Goal: Task Accomplishment & Management: Complete application form

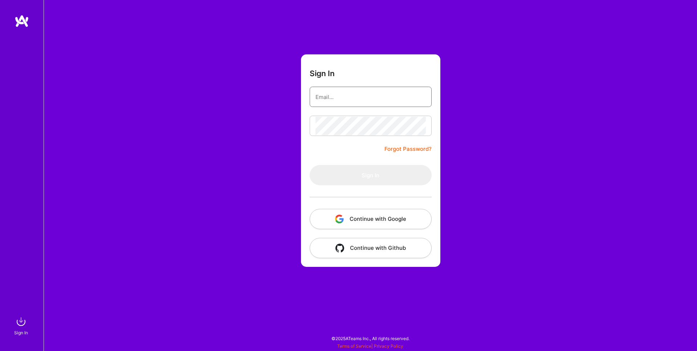
click at [342, 92] on input "email" at bounding box center [370, 97] width 110 height 19
click at [0, 348] on com-1password-button at bounding box center [0, 348] width 0 height 0
type input "alemiralles@hey.com"
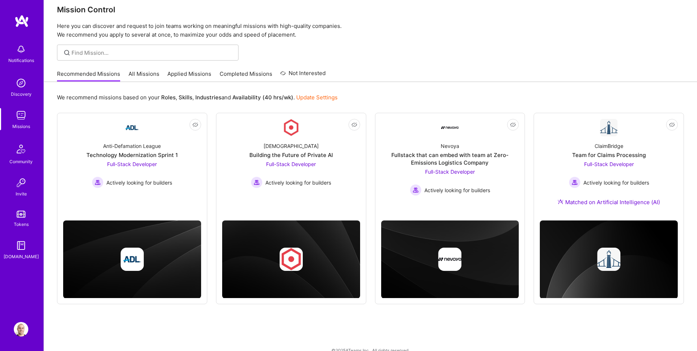
scroll to position [21, 0]
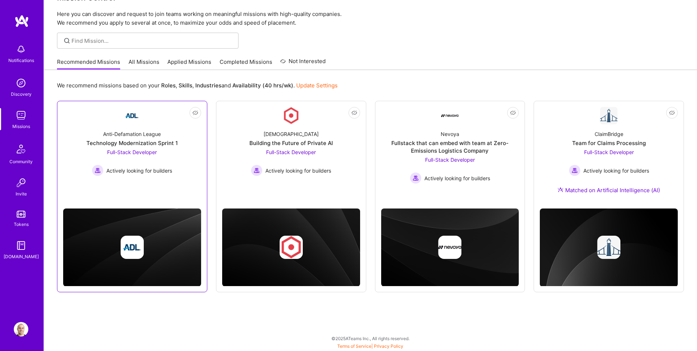
click at [175, 192] on link "Not Interested Anti-Defamation League Technology Modernization Sprint 1 Full-St…" at bounding box center [132, 150] width 138 height 87
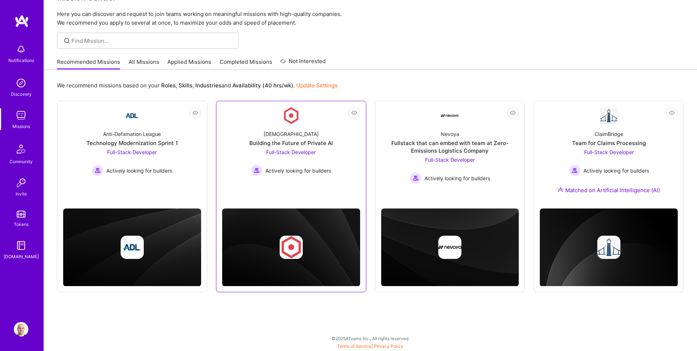
click at [332, 160] on div "Kynismos Building the Future of Private AI Full-Stack Developer Actively lookin…" at bounding box center [291, 150] width 138 height 52
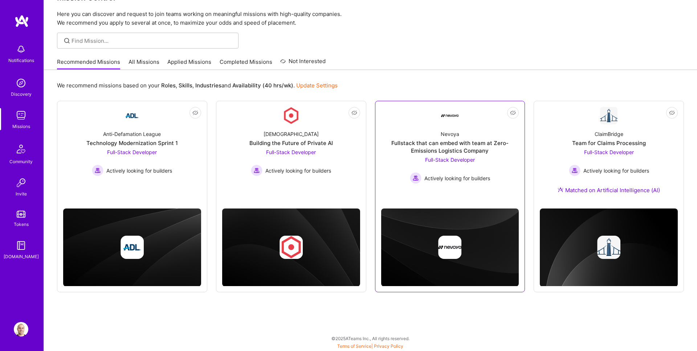
click at [402, 157] on div "Nevoya Fullstack that can embed with team at Zero-Emissions Logistics Company F…" at bounding box center [450, 153] width 138 height 59
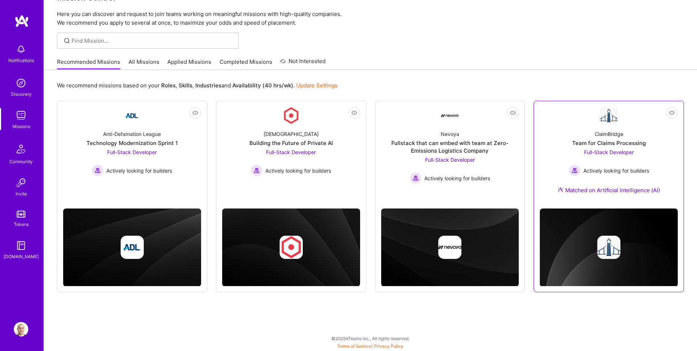
click at [548, 138] on div "ClaimBridge Team for Claims Processing Full-Stack Developer Actively looking fo…" at bounding box center [608, 163] width 138 height 78
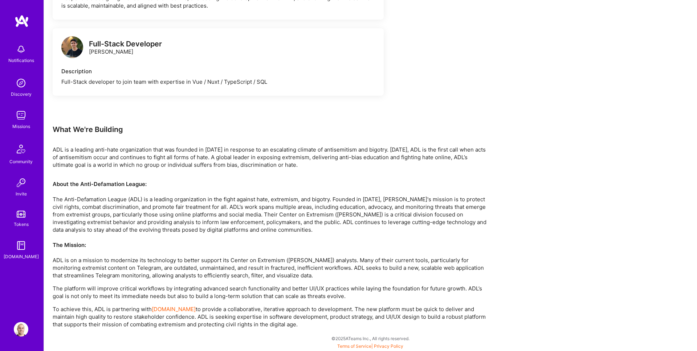
scroll to position [490, 0]
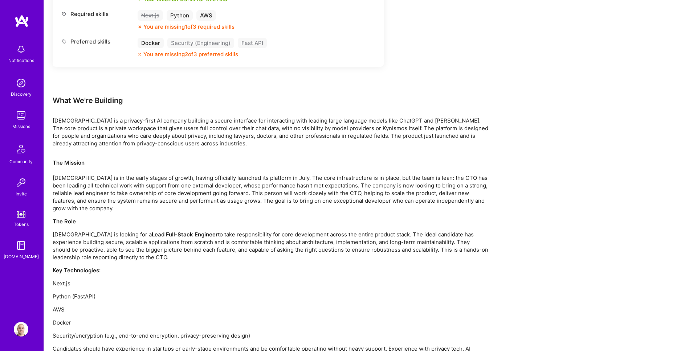
scroll to position [400, 0]
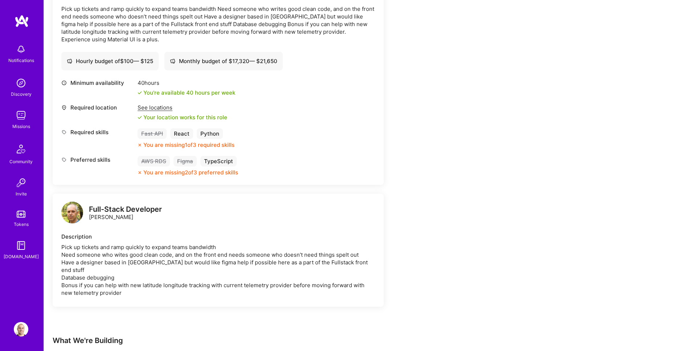
scroll to position [148, 0]
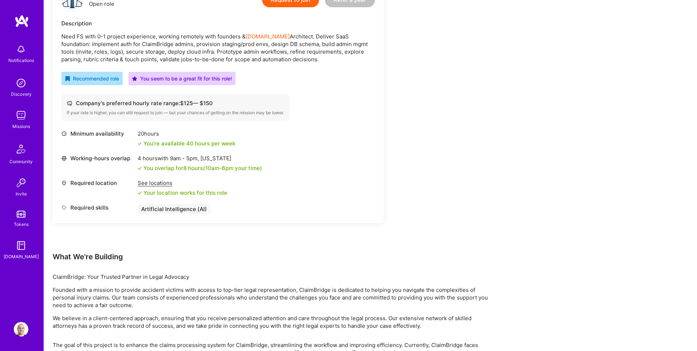
scroll to position [250, 0]
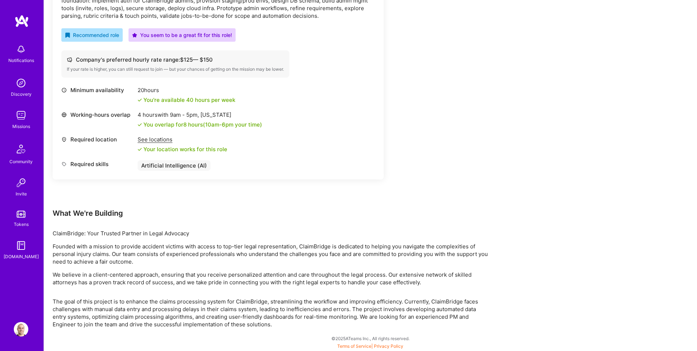
click at [69, 231] on p "ClaimBridge: Your Trusted Partner in Legal Advocacy" at bounding box center [270, 234] width 435 height 8
copy p "ClaimBridge"
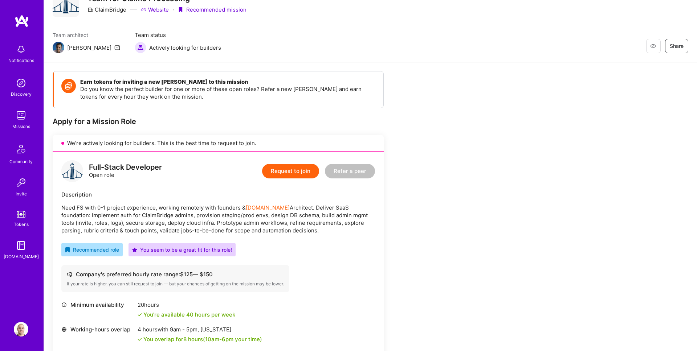
scroll to position [26, 0]
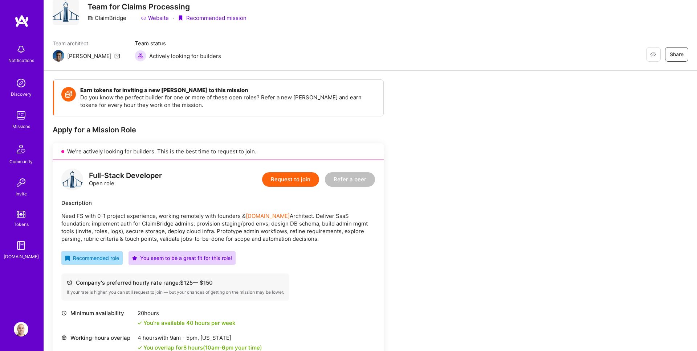
click at [291, 180] on button "Request to join" at bounding box center [290, 179] width 57 height 15
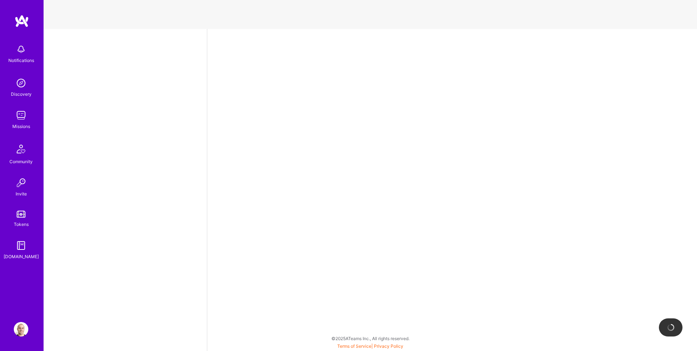
select select "US"
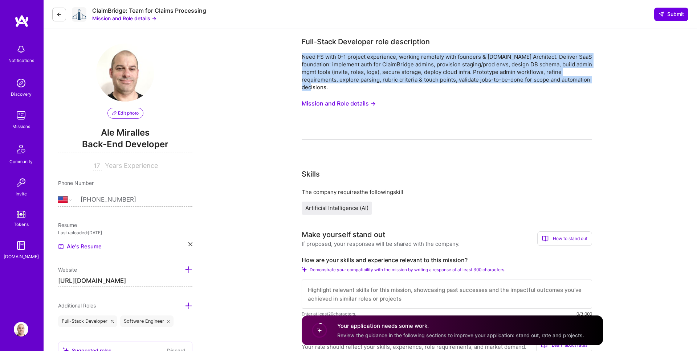
drag, startPoint x: 331, startPoint y: 89, endPoint x: 302, endPoint y: 57, distance: 43.7
click at [302, 57] on div "Need FS with 0-1 project experience, working remotely with founders & A.Team Ar…" at bounding box center [446, 72] width 290 height 38
copy div "Need FS with 0-1 project experience, working remotely with founders & A.Team Ar…"
click at [385, 84] on div "Need FS with 0-1 project experience, working remotely with founders & A.Team Ar…" at bounding box center [446, 72] width 290 height 38
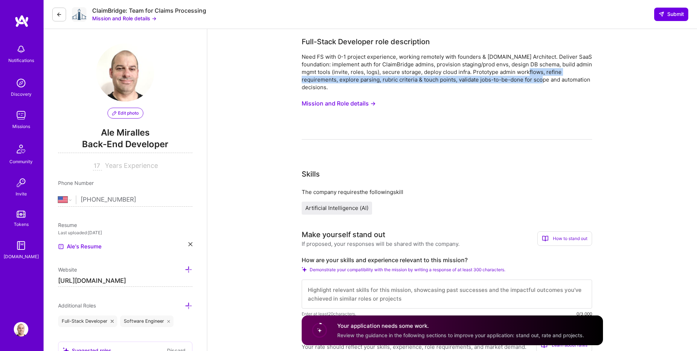
drag, startPoint x: 546, startPoint y: 73, endPoint x: 561, endPoint y: 80, distance: 16.2
click at [561, 80] on div "Need FS with 0-1 project experience, working remotely with founders & A.Team Ar…" at bounding box center [446, 72] width 290 height 38
click at [557, 80] on div "Need FS with 0-1 project experience, working remotely with founders & A.Team Ar…" at bounding box center [446, 72] width 290 height 38
drag, startPoint x: 473, startPoint y: 72, endPoint x: 473, endPoint y: 87, distance: 15.2
click at [473, 87] on div "Need FS with 0-1 project experience, working remotely with founders & A.Team Ar…" at bounding box center [446, 72] width 290 height 38
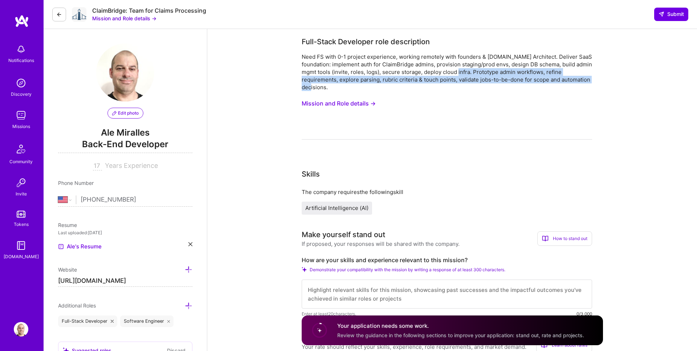
copy div "Prototype admin workflows, refine requirements, explore parsing, rubric criteri…"
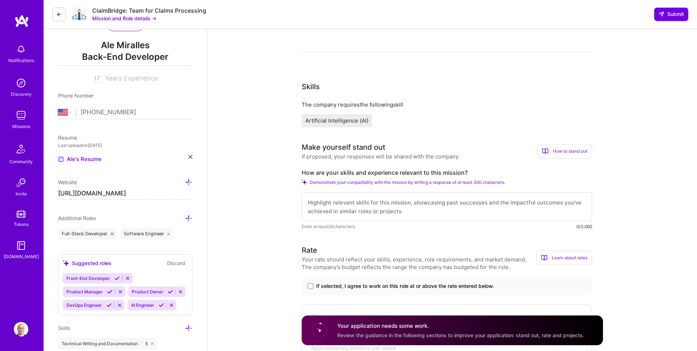
scroll to position [88, 0]
click at [328, 209] on textarea "To enrich screen reader interactions, please activate Accessibility in Grammarl…" at bounding box center [446, 206] width 290 height 29
paste textarea "Hello everyone, hope you are doing great. I'm Ale, a software engineer with clo…"
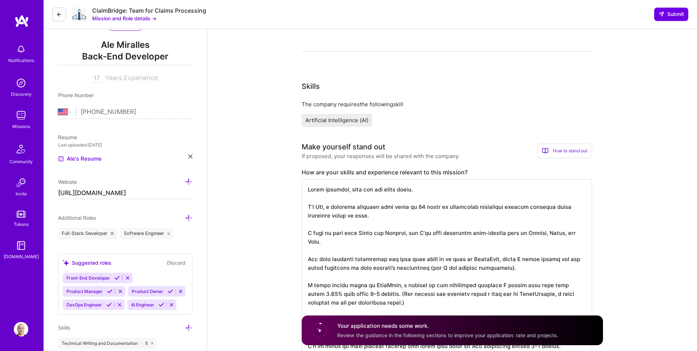
scroll to position [139, 0]
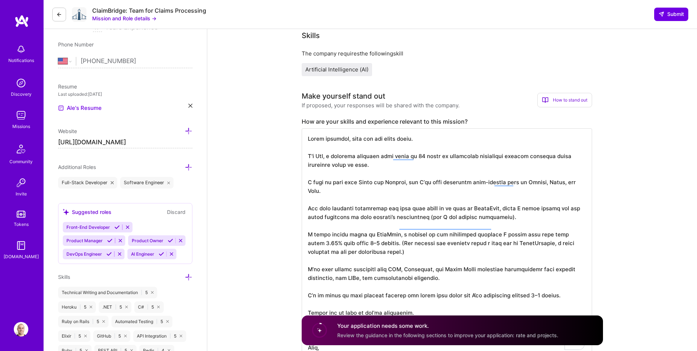
click at [396, 172] on textarea "To enrich screen reader interactions, please activate Accessibility in Grammarl…" at bounding box center [446, 242] width 290 height 229
click at [385, 189] on textarea "To enrich screen reader interactions, please activate Accessibility in Grammarl…" at bounding box center [446, 242] width 290 height 229
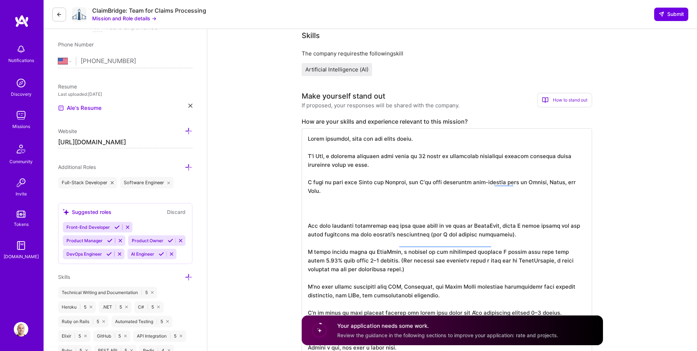
paste textarea "Lately, I’ve been focused on integrating AI into web apps across esports, e-com…"
drag, startPoint x: 496, startPoint y: 201, endPoint x: 472, endPoint y: 201, distance: 23.2
click at [472, 201] on textarea "To enrich screen reader interactions, please activate Accessibility in Grammarl…" at bounding box center [446, 251] width 290 height 247
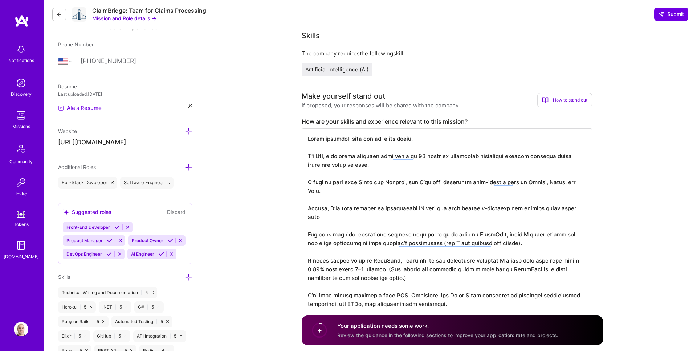
paste textarea "Gemini Pro 2.5"
click at [428, 201] on textarea "To enrich screen reader interactions, please activate Accessibility in Grammarl…" at bounding box center [446, 255] width 290 height 255
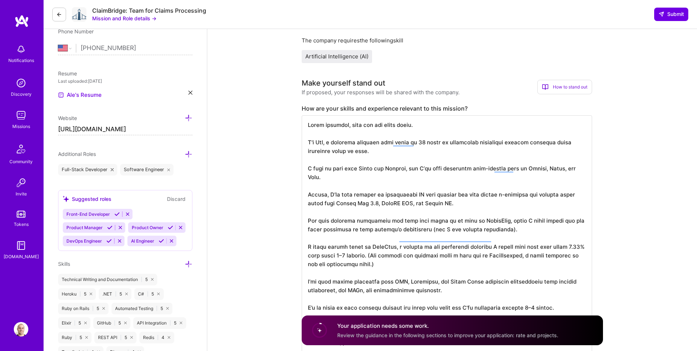
scroll to position [155, 0]
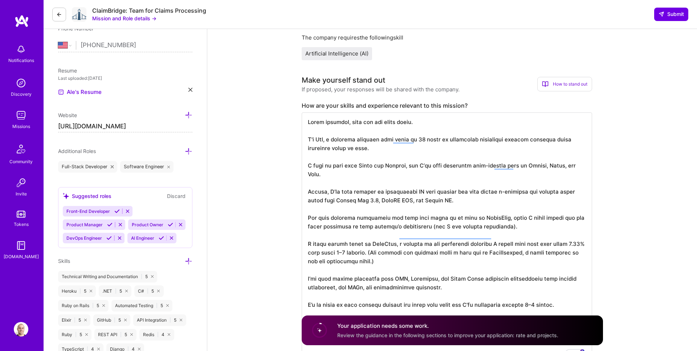
click at [459, 194] on textarea "To enrich screen reader interactions, please activate Accessibility in Grammarl…" at bounding box center [446, 239] width 290 height 255
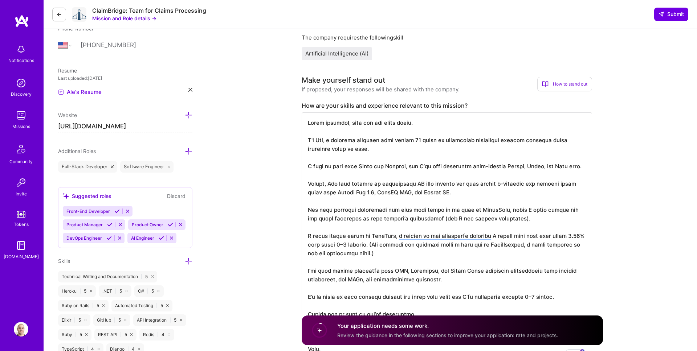
click at [491, 169] on textarea "To enrich screen reader interactions, please activate Accessibility in Grammarl…" at bounding box center [446, 239] width 290 height 255
click at [492, 166] on textarea "To enrich screen reader interactions, please activate Accessibility in Grammarl…" at bounding box center [446, 239] width 290 height 255
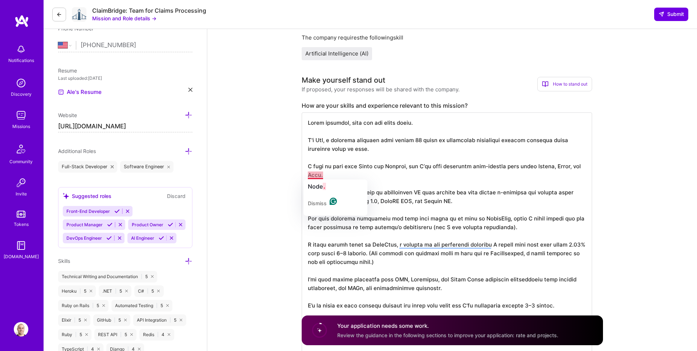
click at [336, 224] on textarea "To enrich screen reader interactions, please activate Accessibility in Grammarl…" at bounding box center [446, 244] width 290 height 264
drag, startPoint x: 378, startPoint y: 192, endPoint x: 325, endPoint y: 193, distance: 52.6
click at [325, 193] on textarea "To enrich screen reader interactions, please activate Accessibility in Grammarl…" at bounding box center [446, 244] width 290 height 264
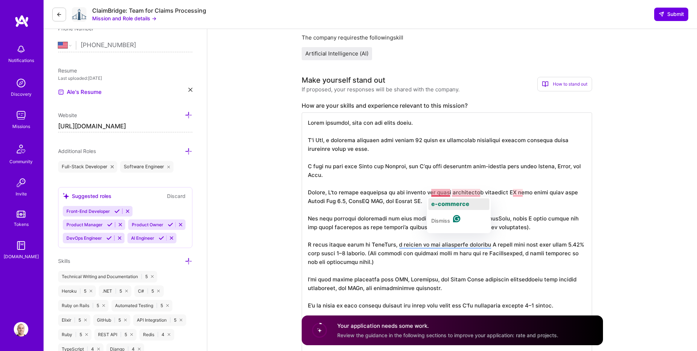
click at [453, 201] on span "e-commerce" at bounding box center [450, 203] width 38 height 7
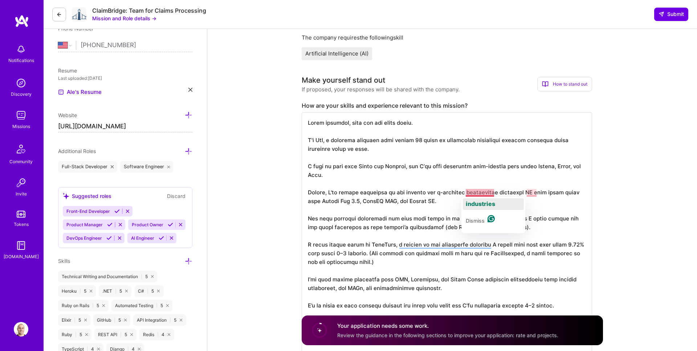
click at [481, 202] on span "industries" at bounding box center [479, 203] width 29 height 7
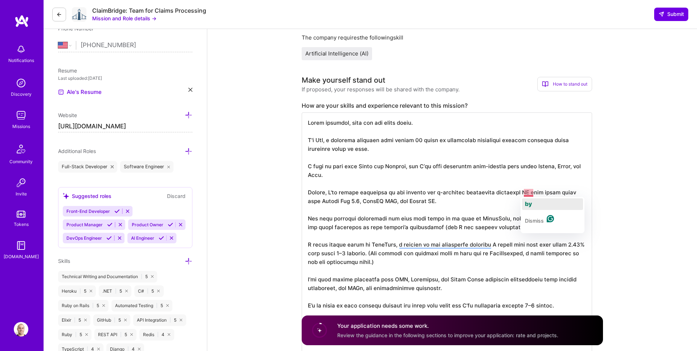
click at [530, 203] on span "by" at bounding box center [528, 203] width 7 height 7
click at [524, 192] on textarea "To enrich screen reader interactions, please activate Accessibility in Grammarl…" at bounding box center [446, 244] width 290 height 264
click at [504, 221] on textarea "To enrich screen reader interactions, please activate Accessibility in Grammarl…" at bounding box center [446, 244] width 290 height 264
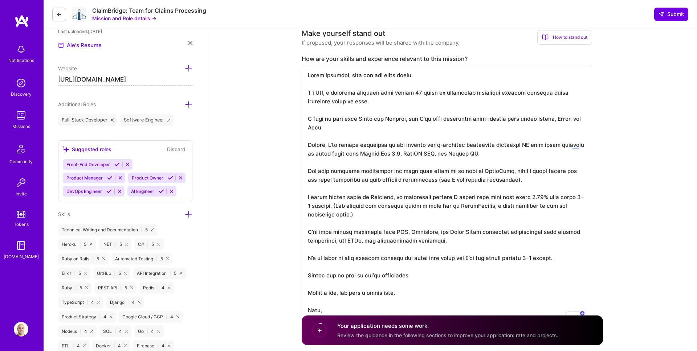
click at [501, 206] on textarea "To enrich screen reader interactions, please activate Accessibility in Grammarl…" at bounding box center [446, 198] width 290 height 264
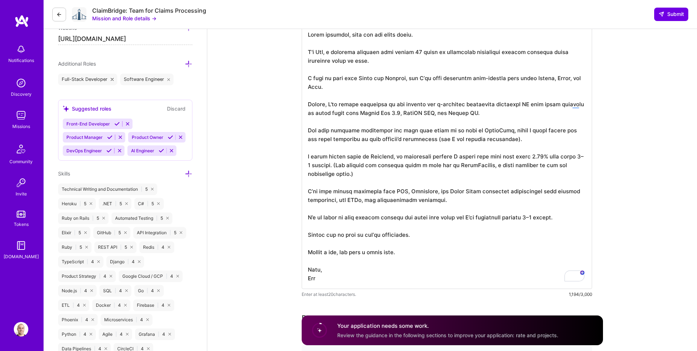
scroll to position [243, 0]
click at [489, 207] on textarea "To enrich screen reader interactions, please activate Accessibility in Grammarl…" at bounding box center [446, 156] width 290 height 264
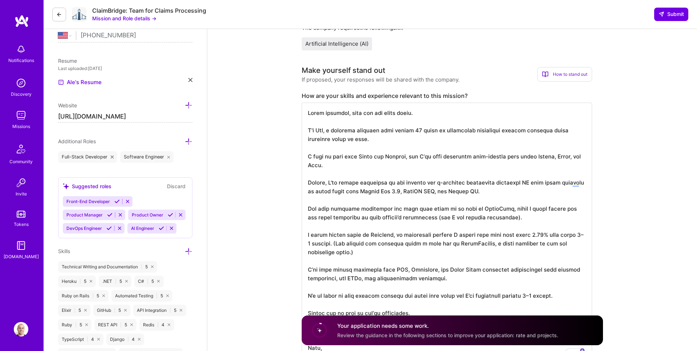
scroll to position [163, 0]
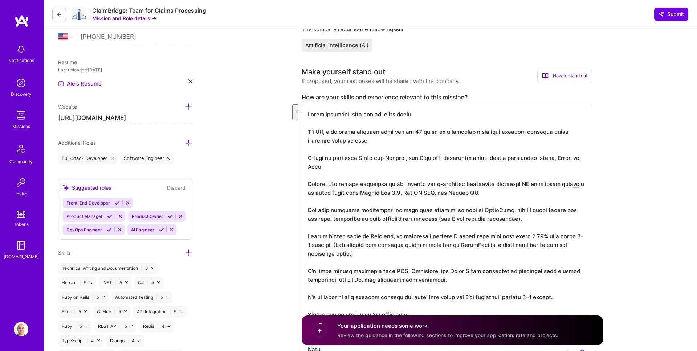
drag, startPoint x: 482, startPoint y: 196, endPoint x: 289, endPoint y: 182, distance: 193.5
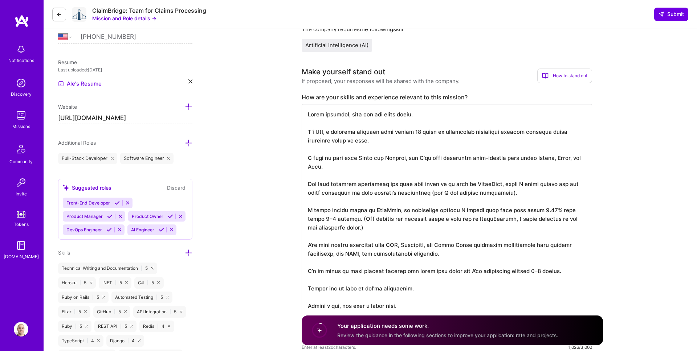
paste textarea "Lately, I've helped companies in the fintech and e-commerce industries integrat…"
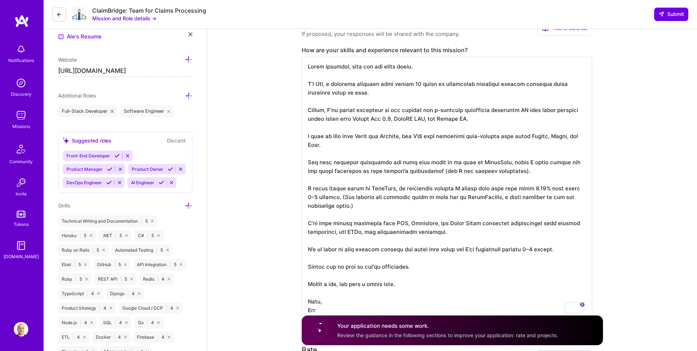
scroll to position [211, 0]
drag, startPoint x: 307, startPoint y: 160, endPoint x: 297, endPoint y: 135, distance: 26.7
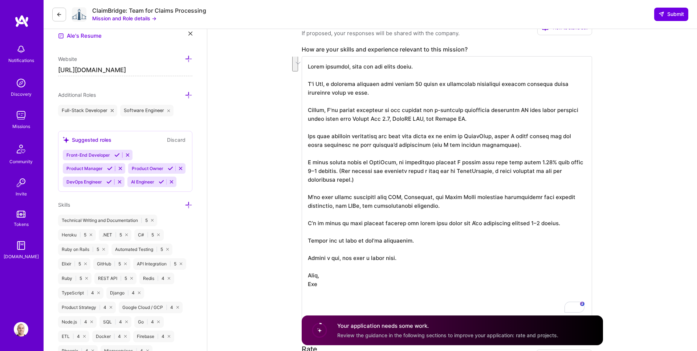
scroll to position [0, 0]
click at [454, 215] on textarea "To enrich screen reader interactions, please activate Accessibility in Grammarl…" at bounding box center [446, 175] width 290 height 238
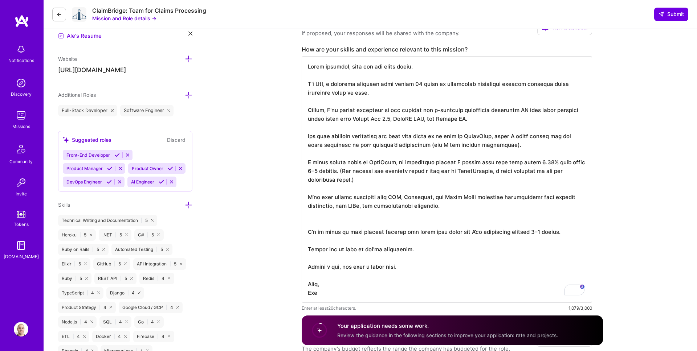
paste textarea "I feel at home with Rails and Phoenix, but I’ve also delivered high-quality cod…"
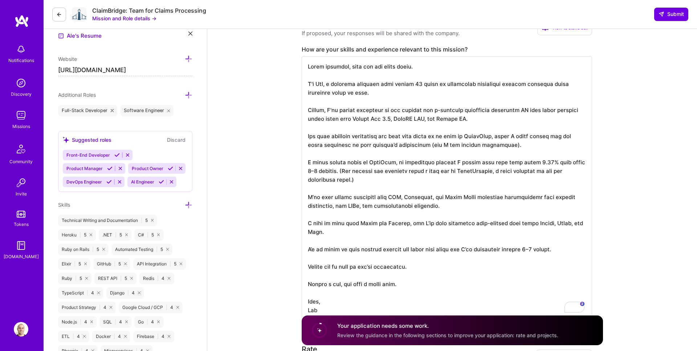
click at [435, 189] on textarea "To enrich screen reader interactions, please activate Accessibility in Grammarl…" at bounding box center [446, 188] width 290 height 264
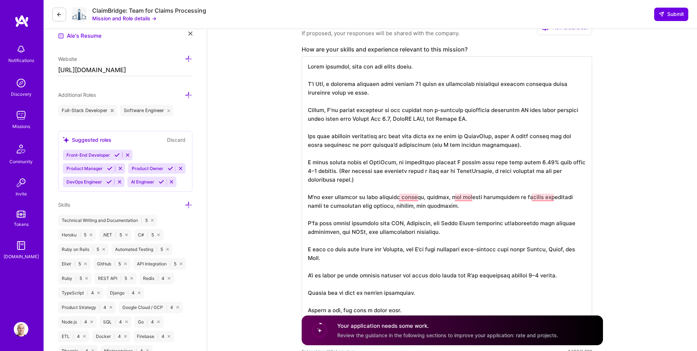
click at [480, 219] on textarea "To enrich screen reader interactions, please activate Accessibility in Grammarl…" at bounding box center [446, 201] width 290 height 290
click at [411, 196] on textarea "To enrich screen reader interactions, please activate Accessibility in Grammarl…" at bounding box center [446, 201] width 290 height 290
click at [354, 198] on textarea "To enrich screen reader interactions, please activate Accessibility in Grammarl…" at bounding box center [446, 201] width 290 height 290
drag, startPoint x: 397, startPoint y: 197, endPoint x: 309, endPoint y: 197, distance: 87.8
click at [309, 197] on textarea "To enrich screen reader interactions, please activate Accessibility in Grammarl…" at bounding box center [446, 201] width 290 height 290
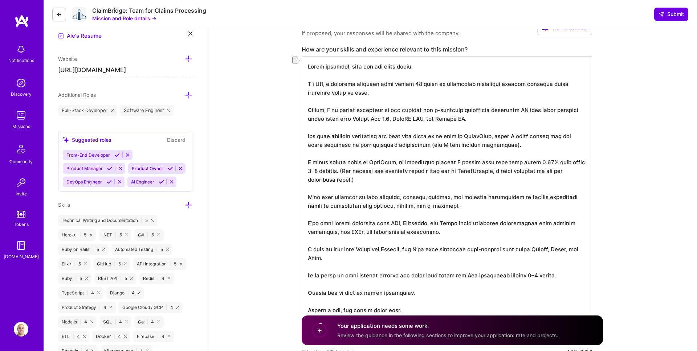
type textarea "Hello everyone, hope you are doing great. I'm Ale, a software engineer with nea…"
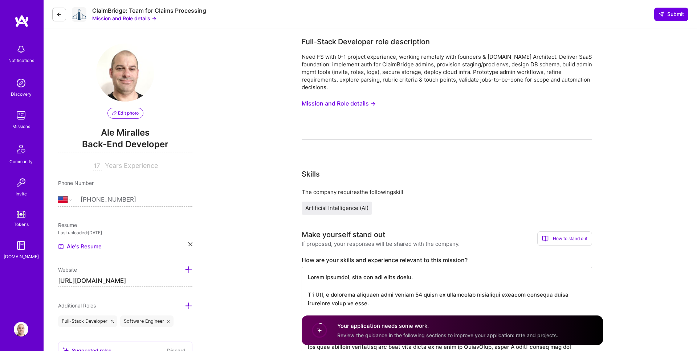
select select "US"
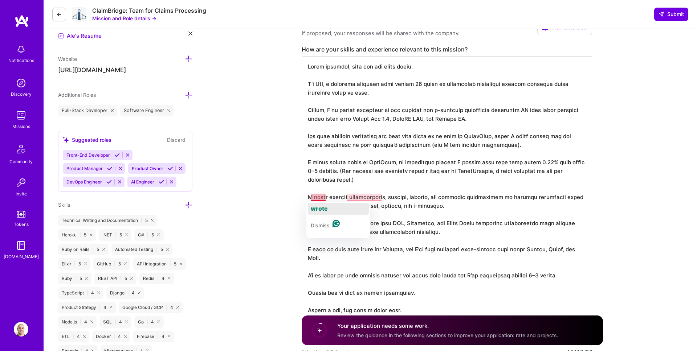
click at [324, 204] on div "wrote" at bounding box center [319, 209] width 17 height 12
click at [362, 206] on span "data pipelines" at bounding box center [366, 208] width 40 height 7
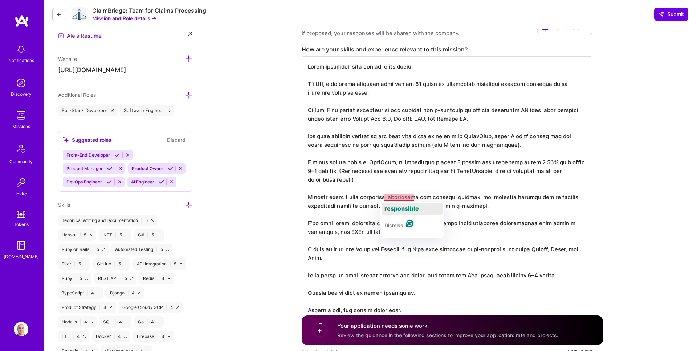
click at [406, 205] on span "responsible" at bounding box center [401, 208] width 34 height 7
click at [469, 210] on textarea "To enrich screen reader interactions, please activate Accessibility in Grammarl…" at bounding box center [446, 201] width 290 height 290
click at [469, 238] on textarea "To enrich screen reader interactions, please activate Accessibility in Grammarl…" at bounding box center [446, 201] width 290 height 290
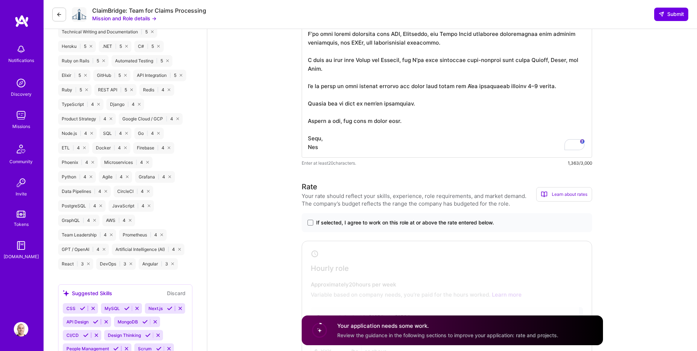
scroll to position [407, 0]
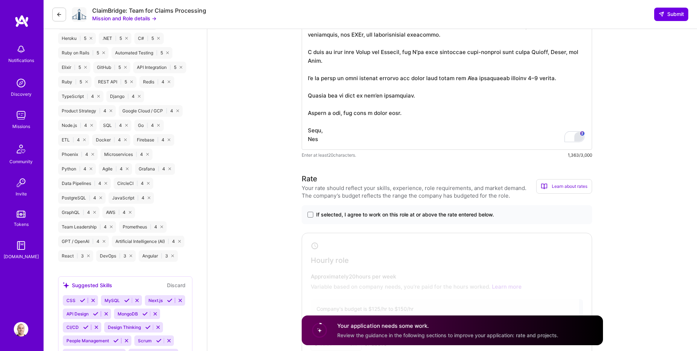
click at [581, 139] on div "Open Grammarly." at bounding box center [579, 137] width 8 height 8
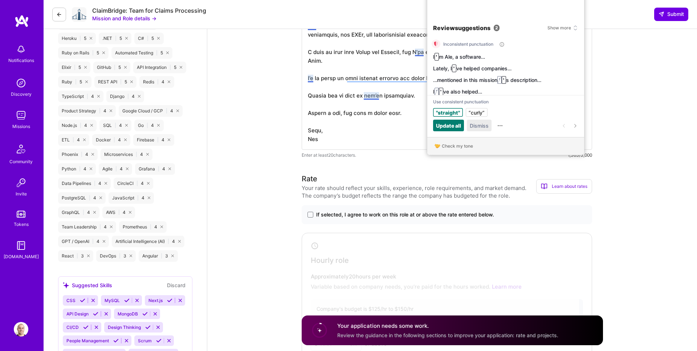
click at [473, 126] on span "Dismiss" at bounding box center [478, 126] width 19 height 8
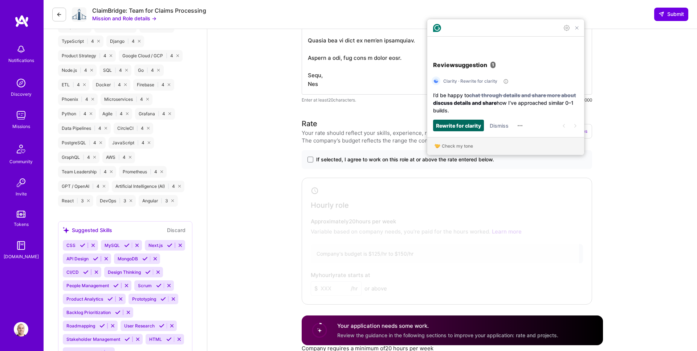
click at [467, 126] on span "Rewrite for clarity" at bounding box center [458, 126] width 45 height 8
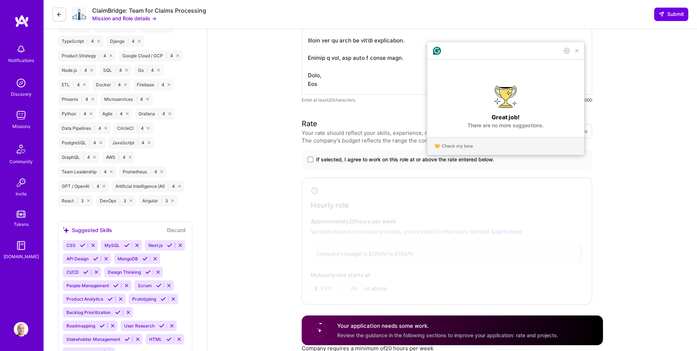
scroll to position [275, 0]
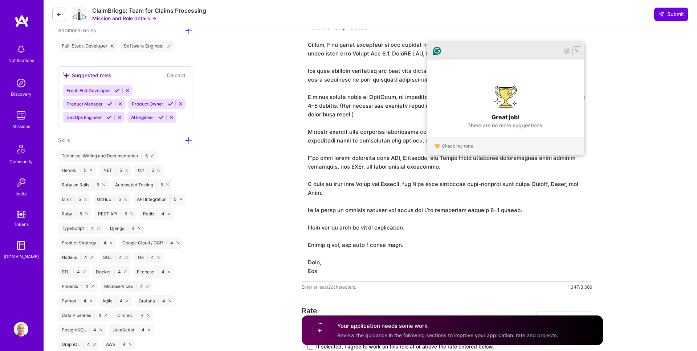
type textarea "Hello everyone, hope you are doing great. I'm Ale, a software engineer with nea…"
click at [578, 54] on icon "Close Grammarly Assistant" at bounding box center [577, 51] width 6 height 6
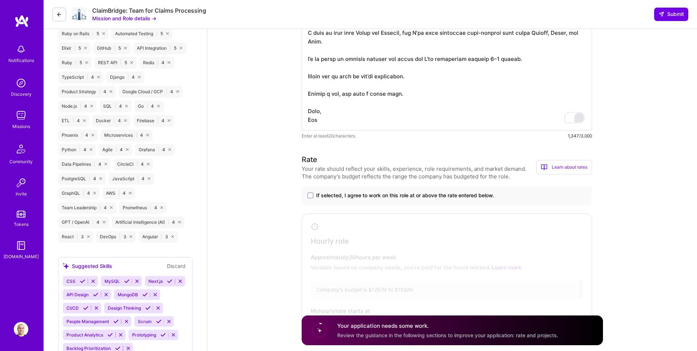
scroll to position [429, 0]
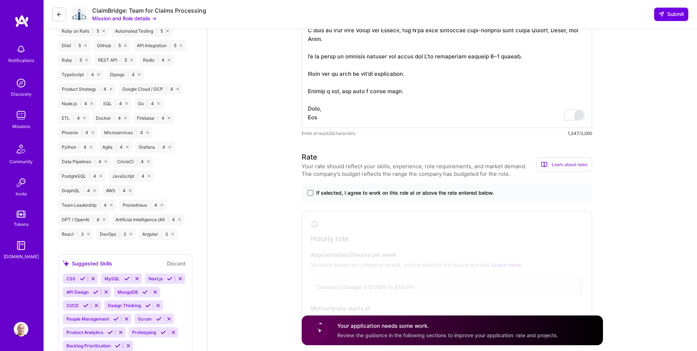
click at [311, 193] on span at bounding box center [310, 193] width 6 height 6
click at [0, 0] on input "If selected, I agree to work on this role at or above the rate entered below." at bounding box center [0, 0] width 0 height 0
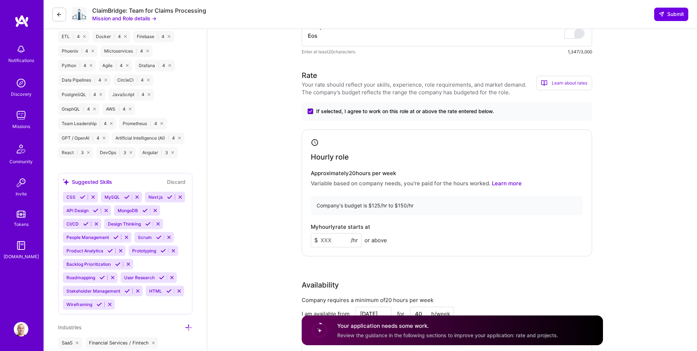
scroll to position [516, 0]
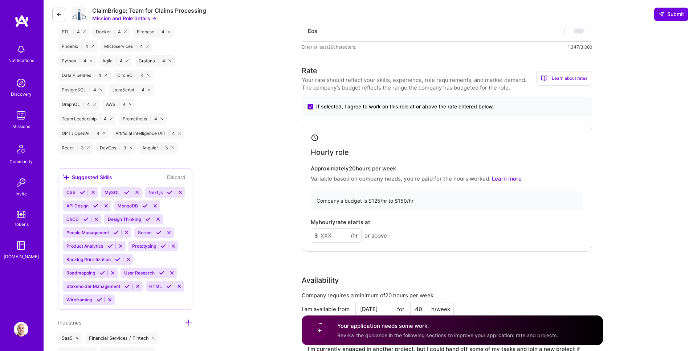
click at [338, 234] on input at bounding box center [336, 236] width 51 height 14
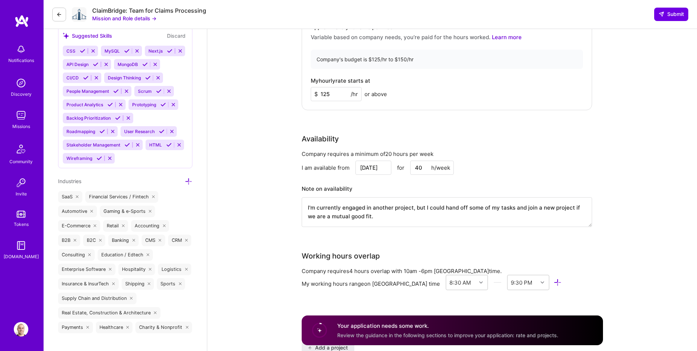
scroll to position [658, 0]
type input "125"
click at [418, 167] on input "40" at bounding box center [432, 167] width 44 height 14
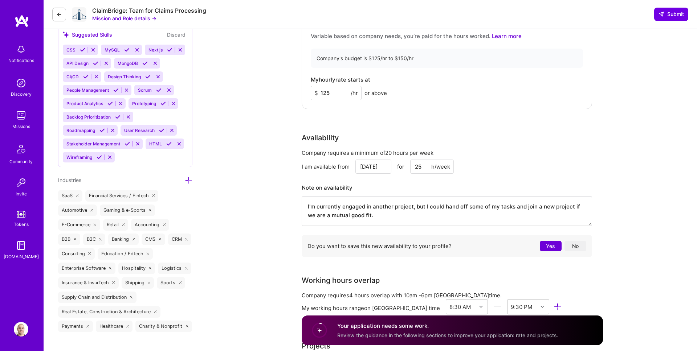
click at [420, 214] on textarea "I'm currently engaged in another project, but I could hand off some of my tasks…" at bounding box center [446, 211] width 290 height 30
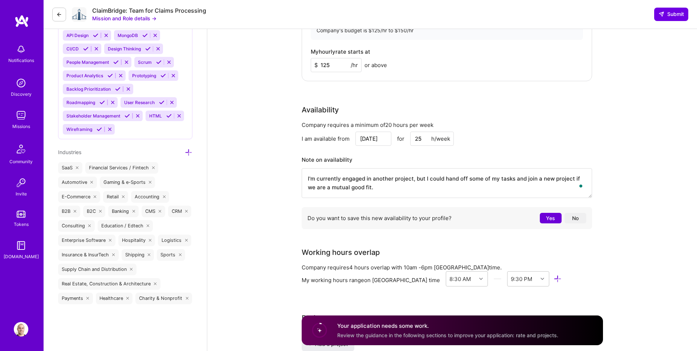
scroll to position [687, 0]
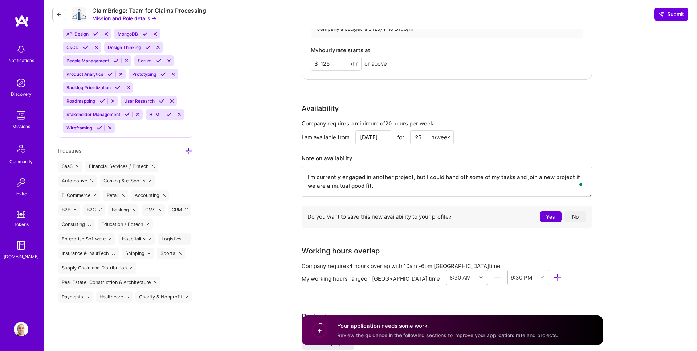
click at [423, 135] on input "25" at bounding box center [432, 137] width 44 height 14
type input "20"
click at [435, 187] on textarea "I'm currently engaged in another project, but I could hand off some of my tasks…" at bounding box center [446, 182] width 290 height 30
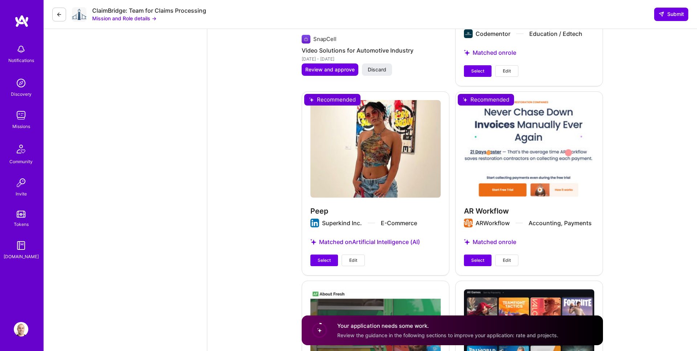
scroll to position [1737, 0]
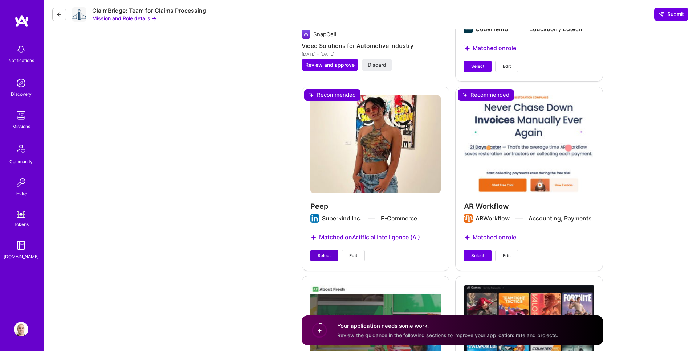
click at [328, 256] on span "Select" at bounding box center [323, 255] width 13 height 7
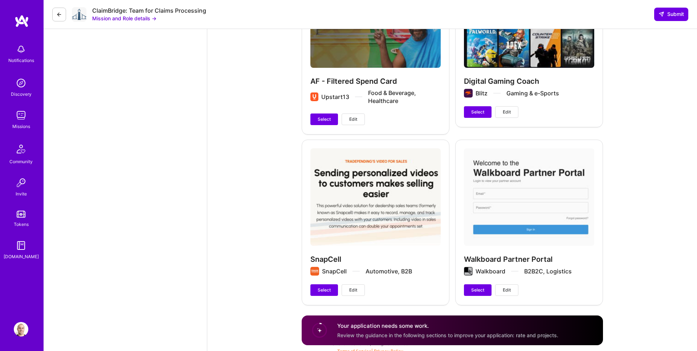
scroll to position [2050, 0]
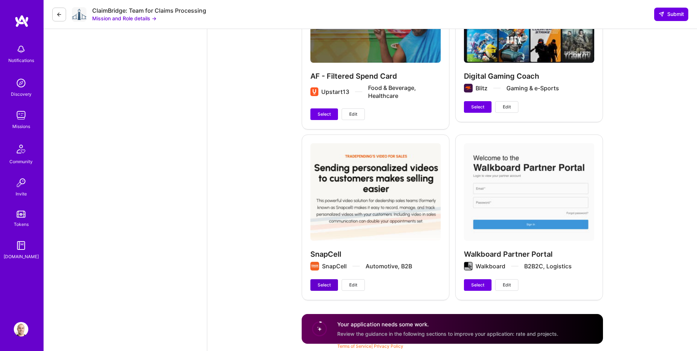
click at [324, 285] on span "Select" at bounding box center [323, 285] width 13 height 7
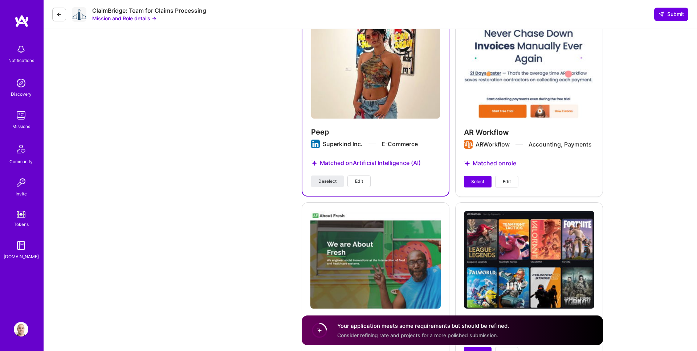
scroll to position [1776, 0]
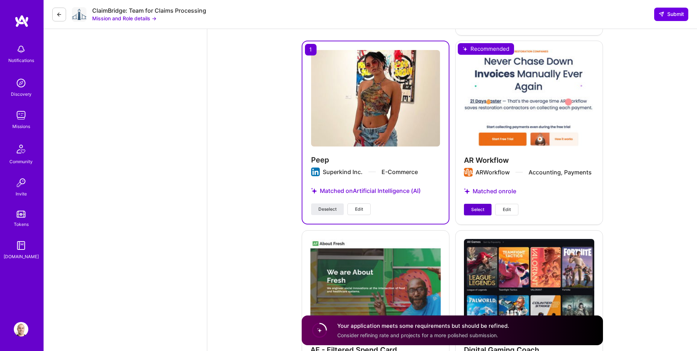
click at [477, 208] on span "Select" at bounding box center [477, 209] width 13 height 7
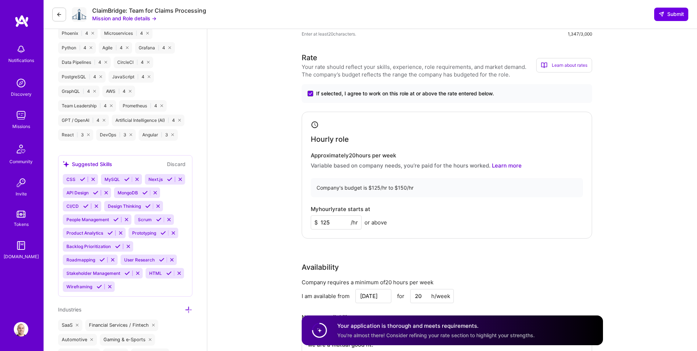
scroll to position [529, 0]
click at [335, 223] on input "125" at bounding box center [336, 222] width 51 height 14
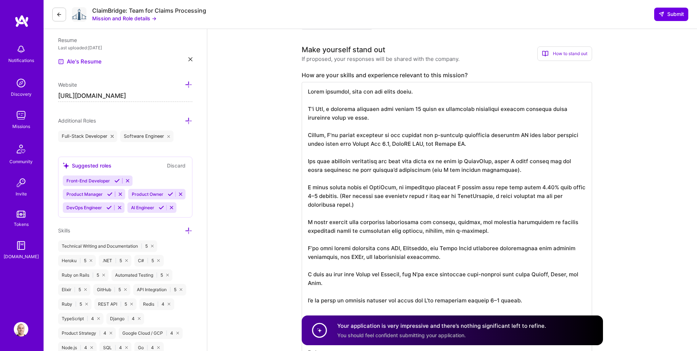
scroll to position [187, 0]
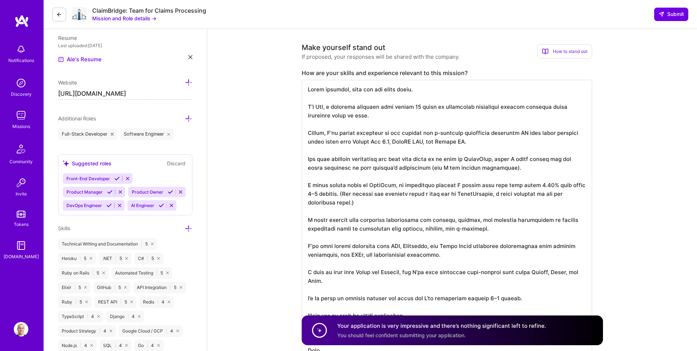
type input "100"
click at [309, 222] on textarea "To enrich screen reader interactions, please activate Accessibility in Grammarl…" at bounding box center [446, 225] width 290 height 290
click at [383, 230] on textarea "To enrich screen reader interactions, please activate Accessibility in Grammarl…" at bounding box center [446, 225] width 290 height 290
click at [382, 229] on textarea "To enrich screen reader interactions, please activate Accessibility in Grammarl…" at bounding box center [446, 225] width 290 height 290
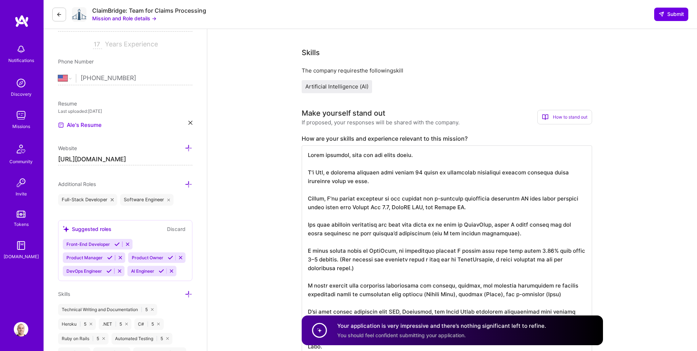
scroll to position [126, 0]
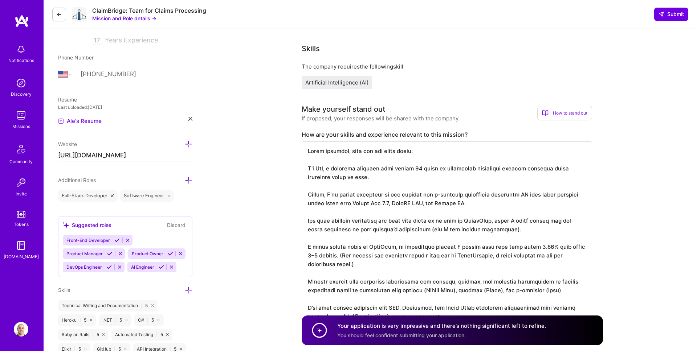
click at [523, 193] on textarea "To enrich screen reader interactions, please activate Accessibility in Grammarl…" at bounding box center [446, 286] width 290 height 290
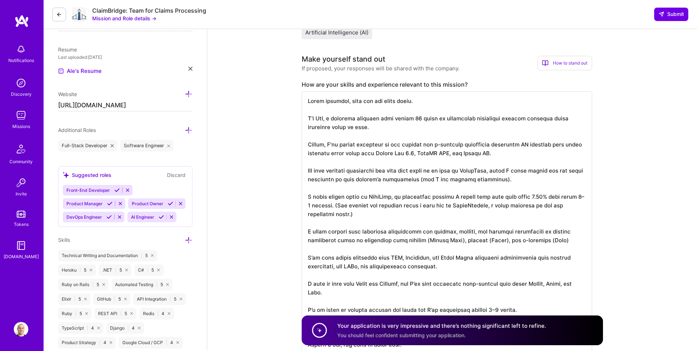
scroll to position [176, 0]
click at [371, 194] on textarea "To enrich screen reader interactions, please activate Accessibility in Grammarl…" at bounding box center [446, 236] width 290 height 290
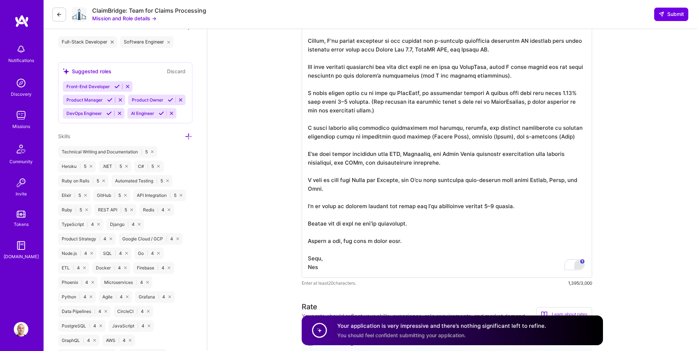
scroll to position [282, 0]
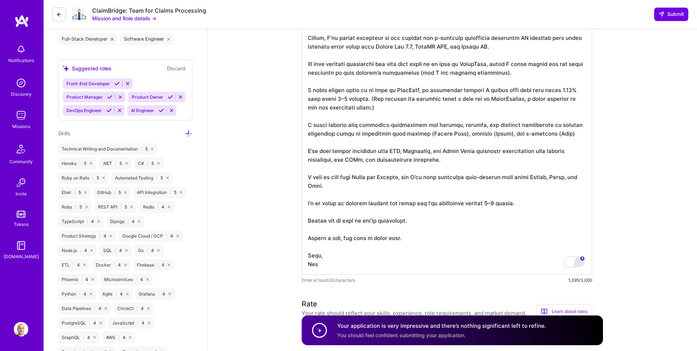
click at [320, 133] on textarea "To enrich screen reader interactions, please activate Accessibility in Grammarl…" at bounding box center [446, 130] width 290 height 290
click at [387, 132] on textarea "To enrich screen reader interactions, please activate Accessibility in Grammarl…" at bounding box center [446, 130] width 290 height 290
drag, startPoint x: 321, startPoint y: 135, endPoint x: 534, endPoint y: 138, distance: 213.0
click at [534, 138] on textarea "To enrich screen reader interactions, please activate Accessibility in Grammarl…" at bounding box center [446, 130] width 290 height 290
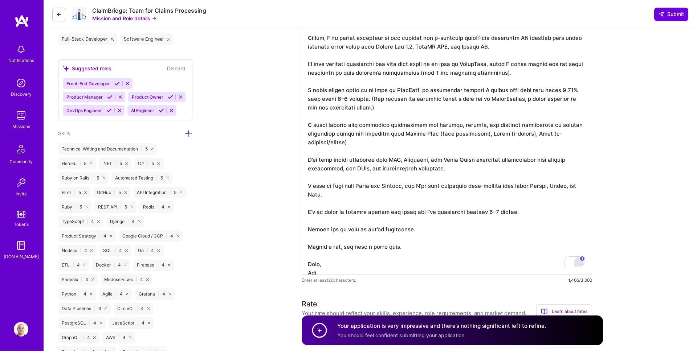
drag, startPoint x: 323, startPoint y: 135, endPoint x: 363, endPoint y: 136, distance: 40.3
click at [363, 136] on textarea "To enrich screen reader interactions, please activate Accessibility in Grammarl…" at bounding box center [446, 130] width 290 height 290
drag, startPoint x: 566, startPoint y: 137, endPoint x: 305, endPoint y: 128, distance: 260.6
click at [305, 128] on textarea "To enrich screen reader interactions, please activate Accessibility in Grammarl…" at bounding box center [446, 130] width 290 height 290
click at [344, 142] on textarea "To enrich screen reader interactions, please activate Accessibility in Grammarl…" at bounding box center [446, 130] width 290 height 290
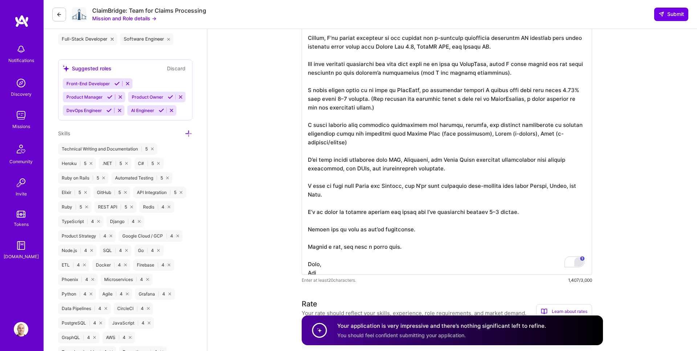
paste textarea "built several data pipelines to parse, tag, and flag information, providing act…"
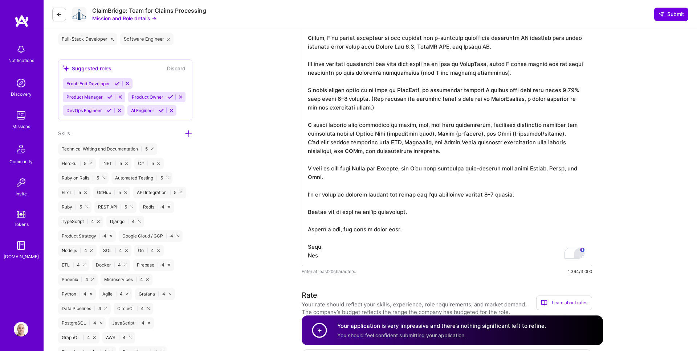
scroll to position [0, 0]
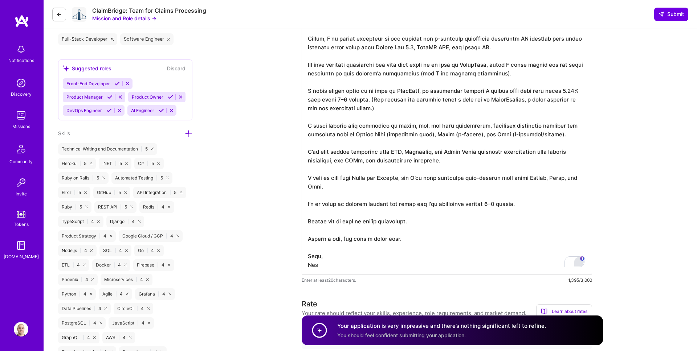
drag, startPoint x: 537, startPoint y: 151, endPoint x: 479, endPoint y: 151, distance: 58.4
click at [479, 151] on textarea "To enrich screen reader interactions, please activate Accessibility in Grammarl…" at bounding box center [446, 130] width 290 height 290
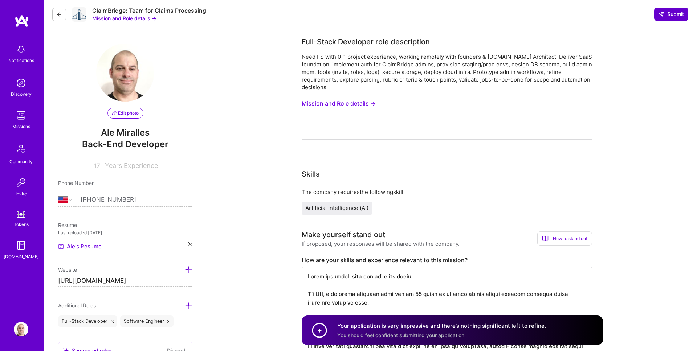
type textarea "Hello everyone, hope you are doing great. I'm Ale, a software engineer with nea…"
click at [670, 17] on span "Submit" at bounding box center [670, 14] width 25 height 7
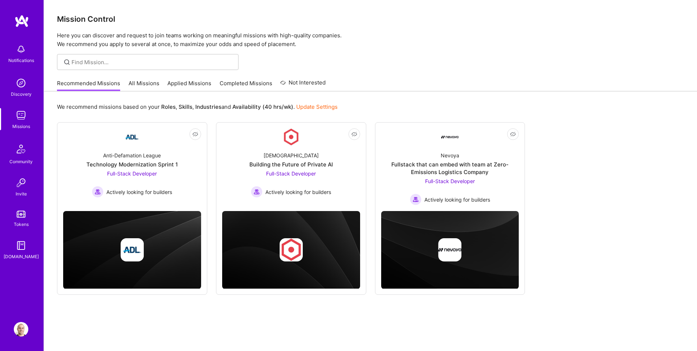
click at [188, 85] on link "Applied Missions" at bounding box center [189, 85] width 44 height 12
